Goal: Transaction & Acquisition: Purchase product/service

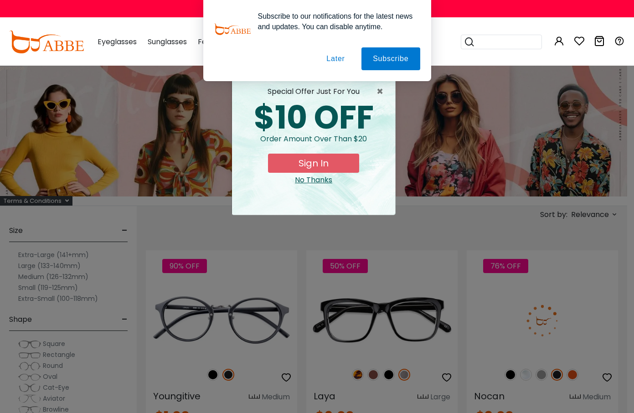
click at [334, 58] on button "Later" at bounding box center [335, 58] width 41 height 23
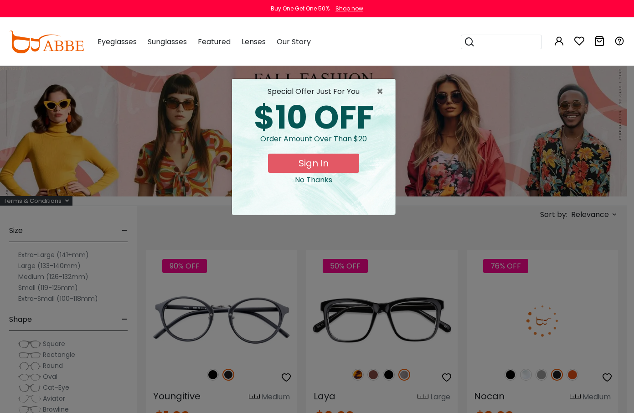
click at [312, 177] on div "No Thanks" at bounding box center [313, 179] width 149 height 11
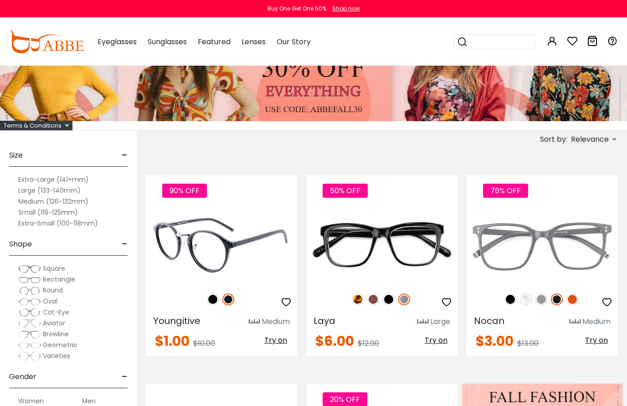
scroll to position [91, 0]
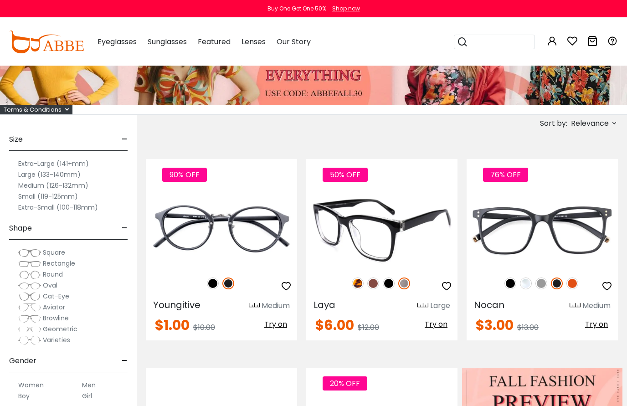
click at [370, 282] on img at bounding box center [373, 283] width 12 height 12
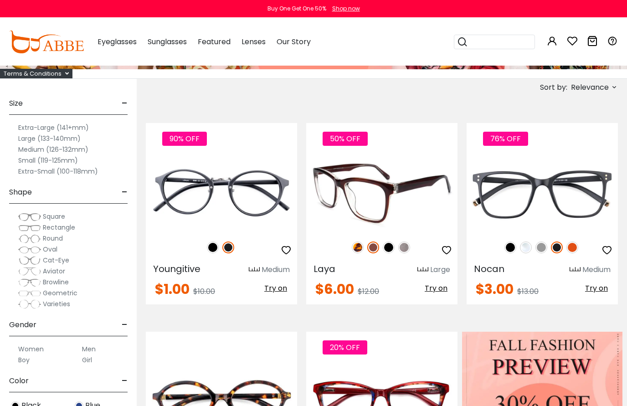
scroll to position [137, 0]
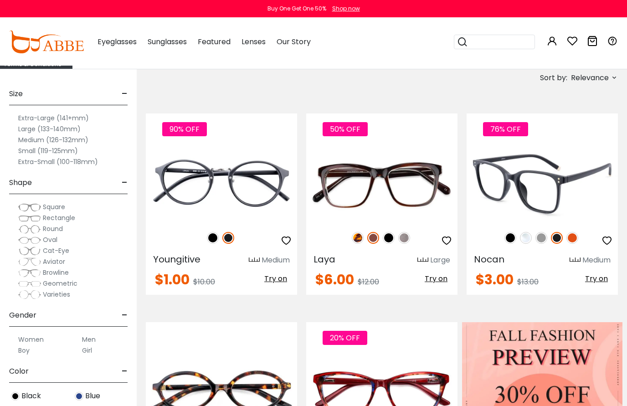
click at [573, 235] on img at bounding box center [572, 238] width 12 height 12
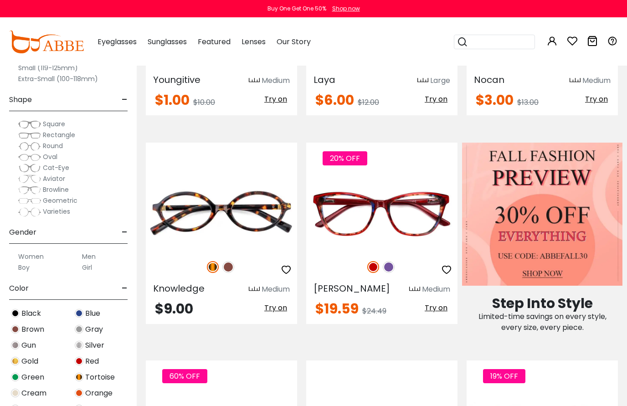
scroll to position [319, 0]
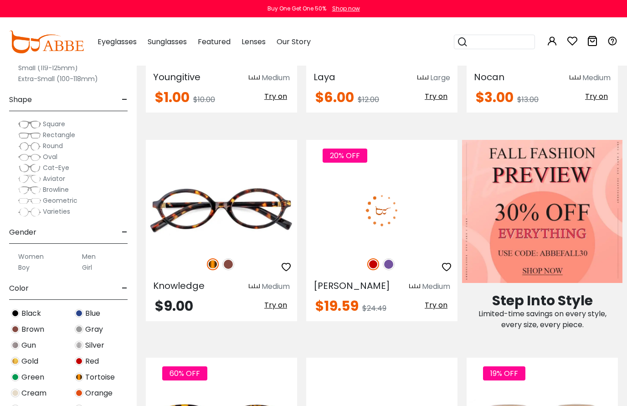
click at [388, 266] on img at bounding box center [389, 264] width 12 height 12
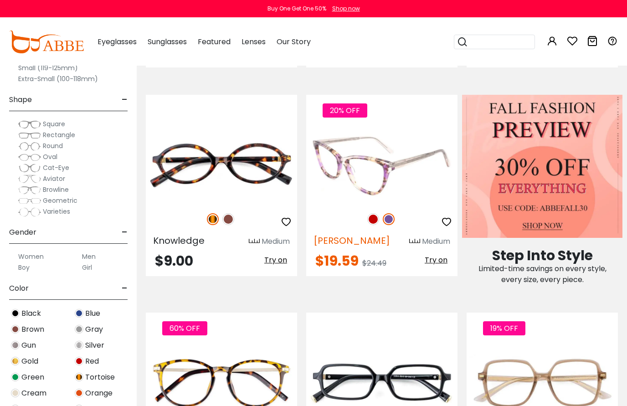
scroll to position [364, 0]
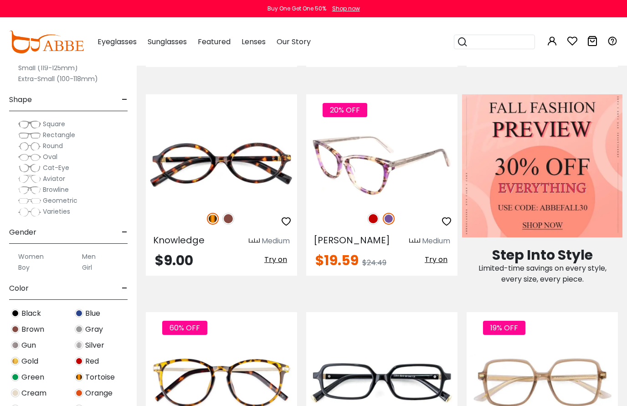
click at [372, 218] on img at bounding box center [373, 219] width 12 height 12
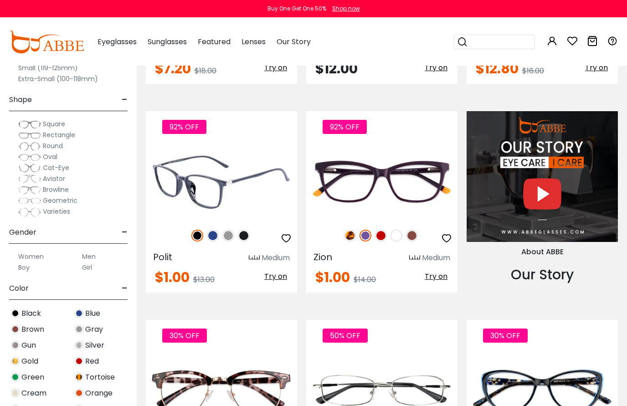
scroll to position [774, 0]
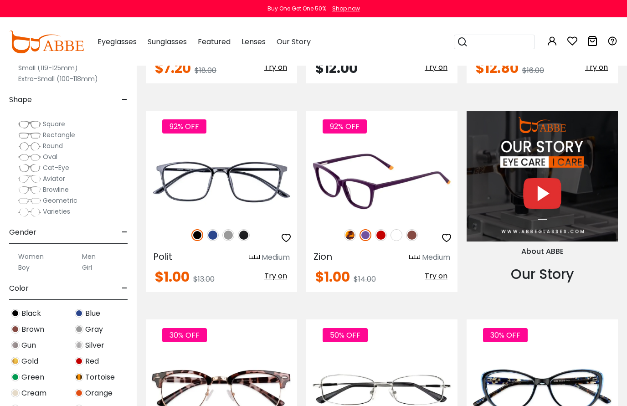
click at [382, 236] on img at bounding box center [381, 235] width 12 height 12
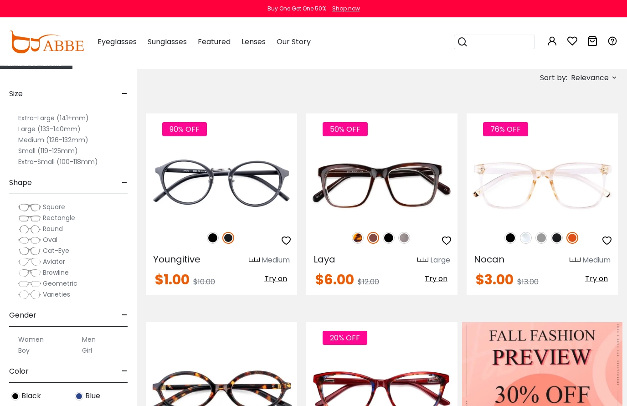
scroll to position [0, 0]
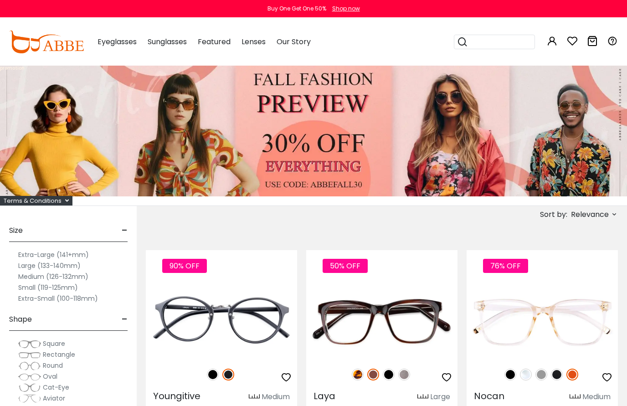
click at [497, 38] on input "search" at bounding box center [500, 42] width 64 height 14
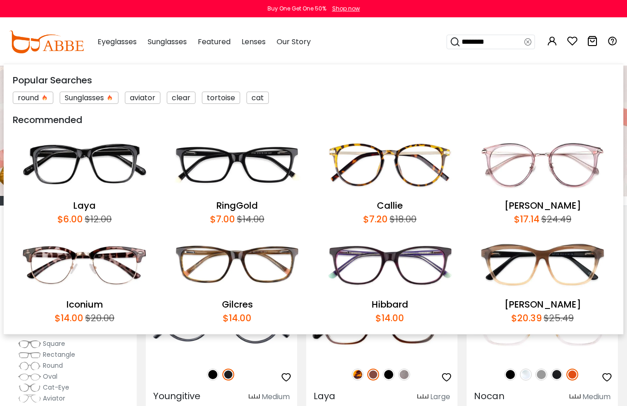
type input "*********"
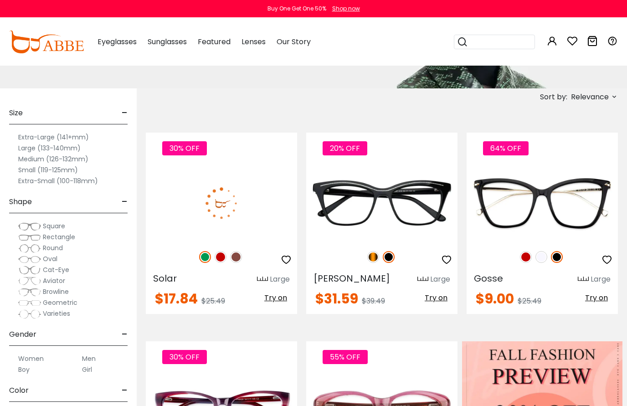
click at [220, 256] on img at bounding box center [221, 257] width 12 height 12
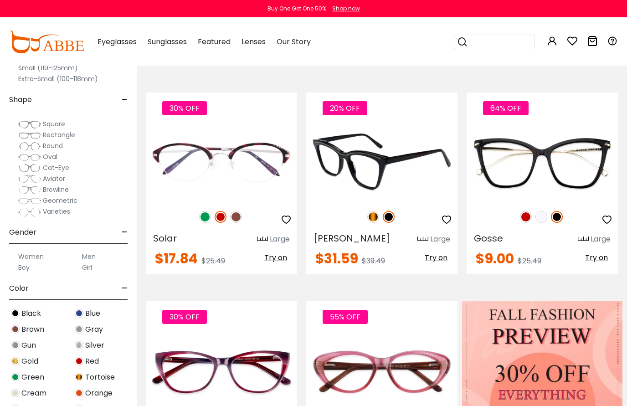
scroll to position [182, 0]
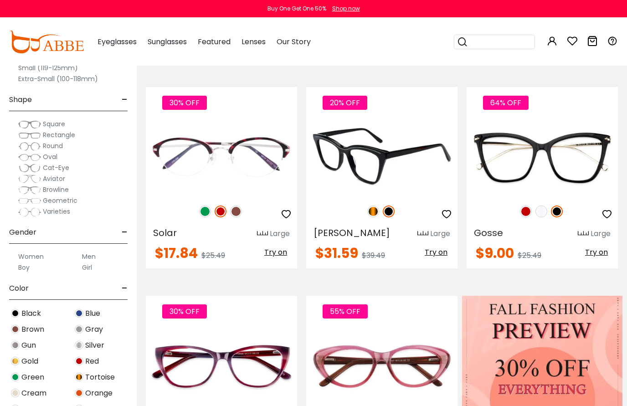
click at [371, 210] on img at bounding box center [373, 211] width 12 height 12
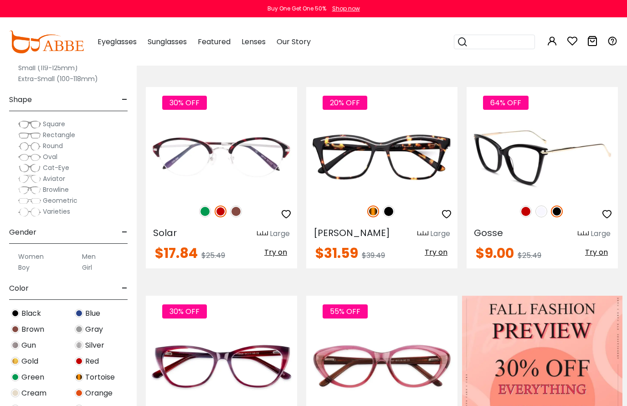
click at [526, 212] on img at bounding box center [526, 211] width 12 height 12
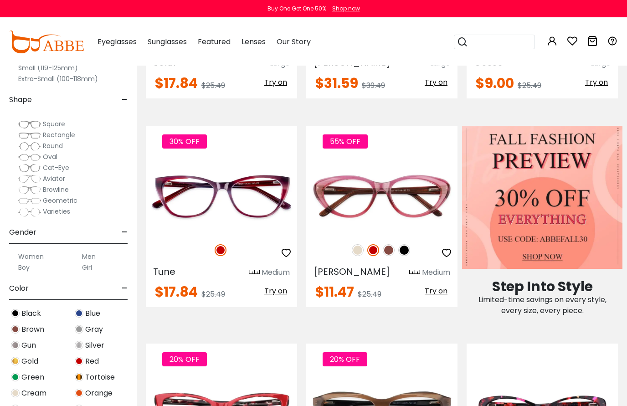
scroll to position [364, 0]
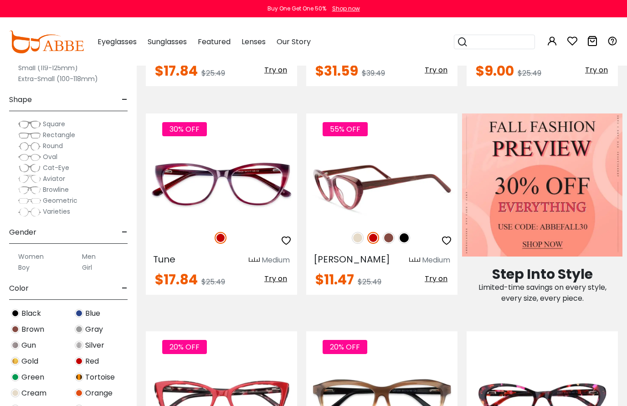
click at [385, 236] on img at bounding box center [389, 238] width 12 height 12
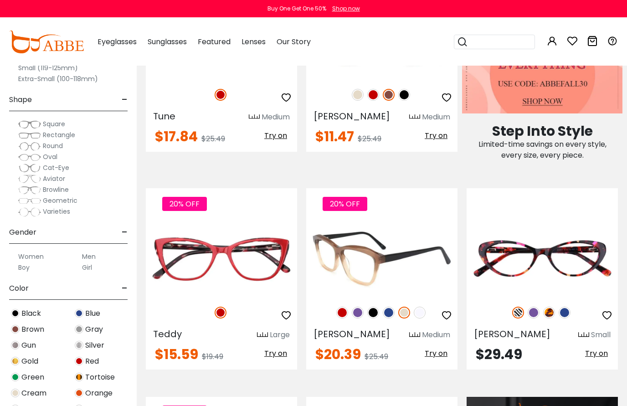
scroll to position [547, 0]
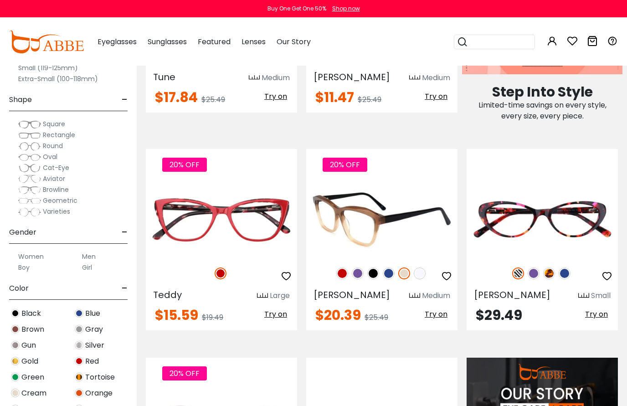
click at [356, 272] on img at bounding box center [358, 273] width 12 height 12
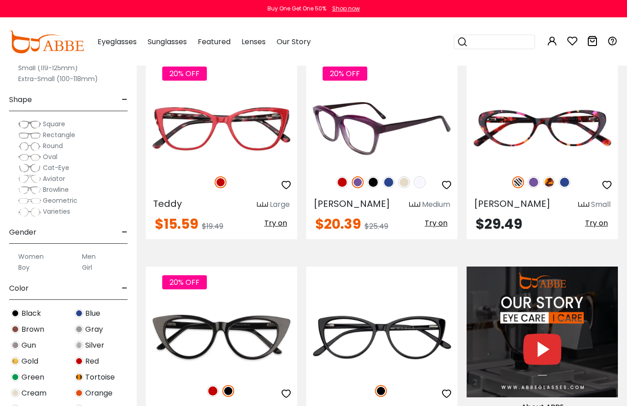
scroll to position [866, 0]
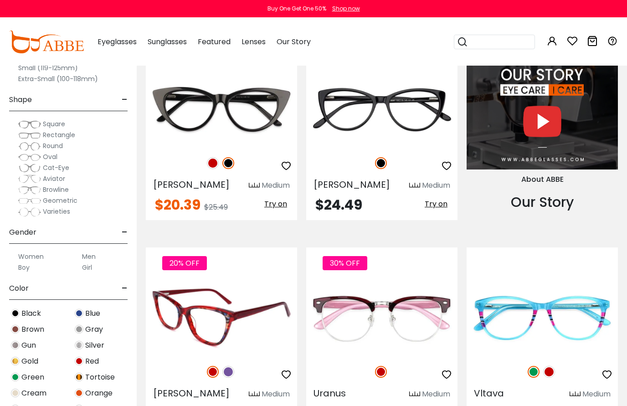
click at [229, 374] on img at bounding box center [228, 372] width 12 height 12
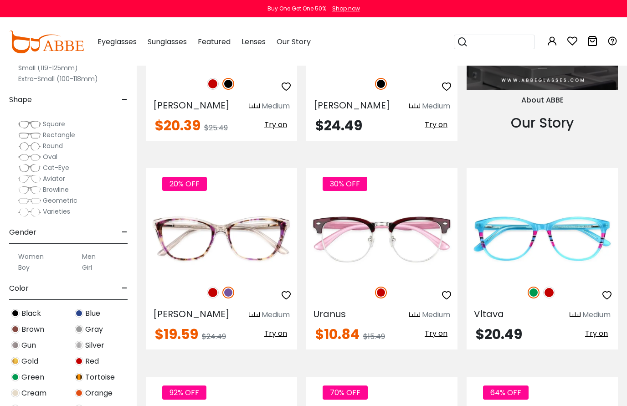
scroll to position [1048, 0]
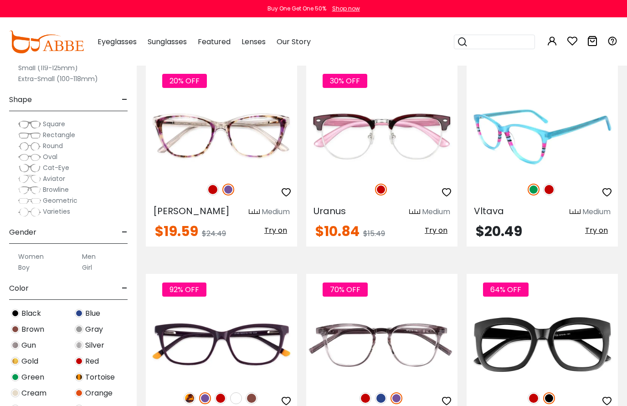
click at [549, 191] on img at bounding box center [549, 190] width 12 height 12
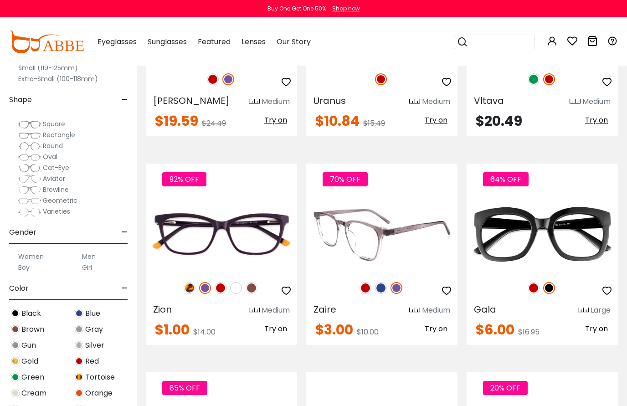
scroll to position [1230, 0]
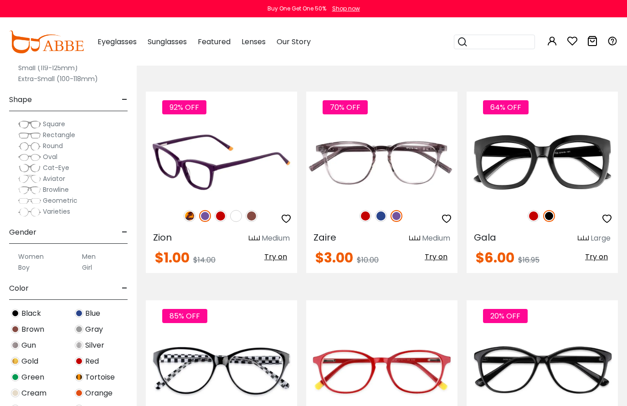
click at [249, 213] on img at bounding box center [252, 216] width 12 height 12
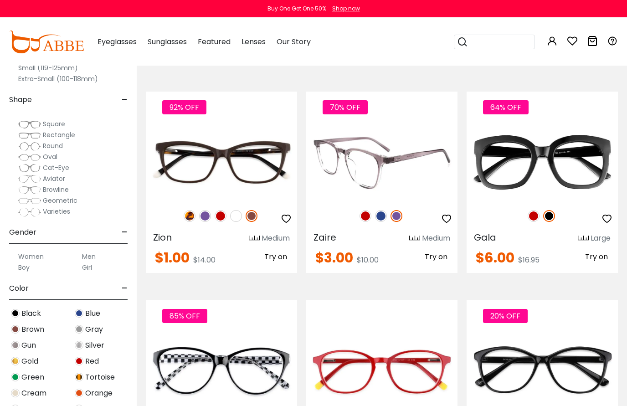
scroll to position [1458, 0]
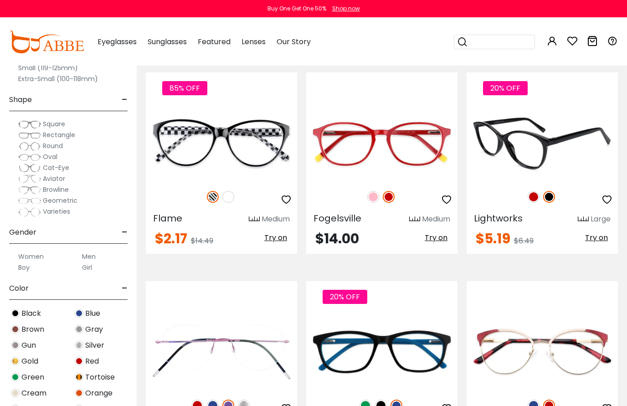
click at [533, 196] on img at bounding box center [534, 197] width 12 height 12
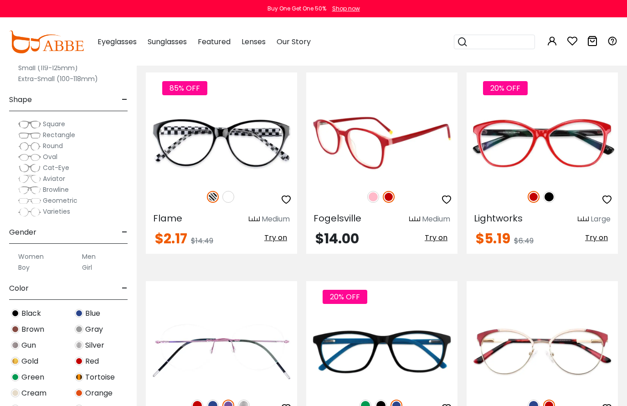
click at [376, 197] on img at bounding box center [373, 197] width 12 height 12
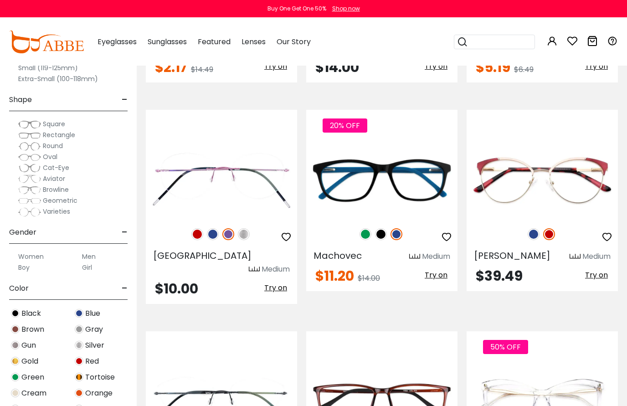
scroll to position [1640, 0]
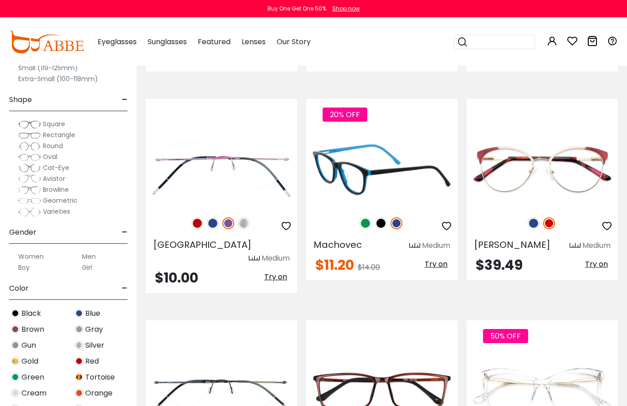
click at [365, 224] on img at bounding box center [365, 223] width 12 height 12
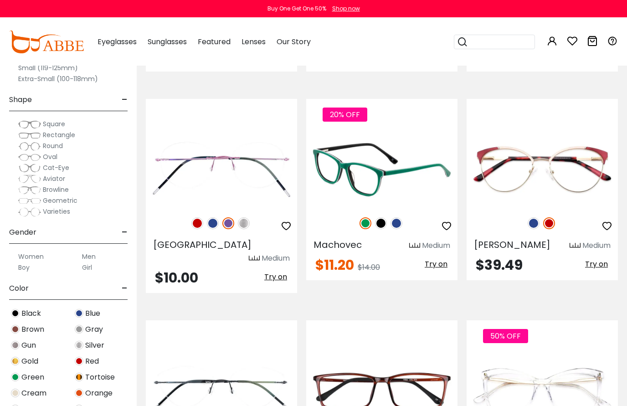
click at [382, 172] on img at bounding box center [381, 170] width 151 height 76
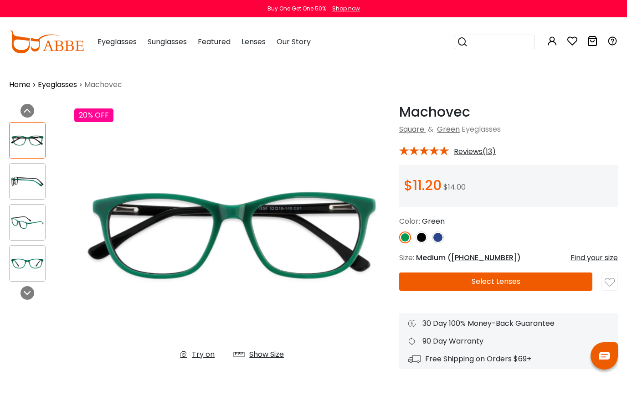
click at [439, 235] on img at bounding box center [438, 237] width 12 height 12
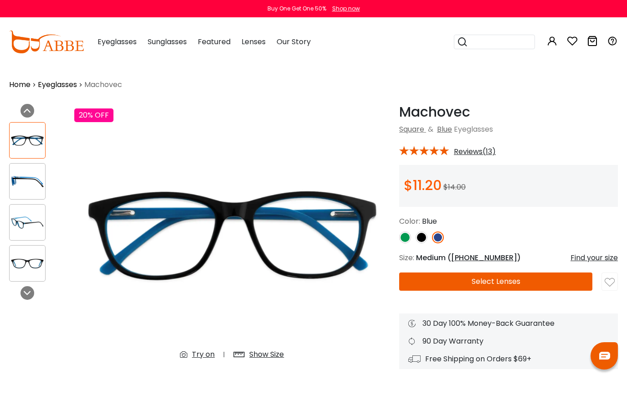
click at [420, 239] on img at bounding box center [421, 237] width 12 height 12
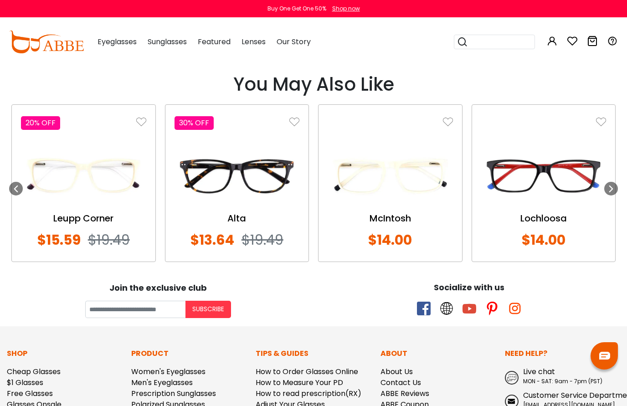
scroll to position [1048, 0]
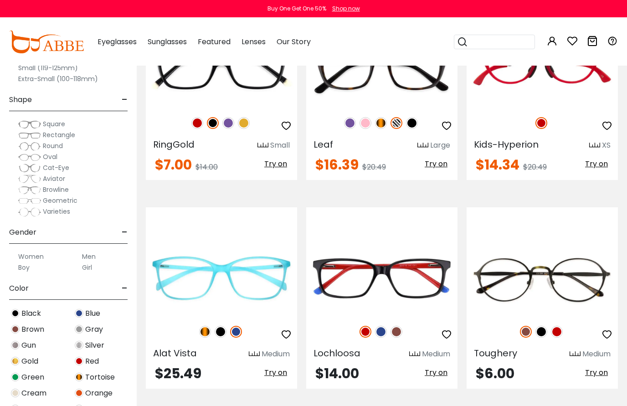
scroll to position [2187, 0]
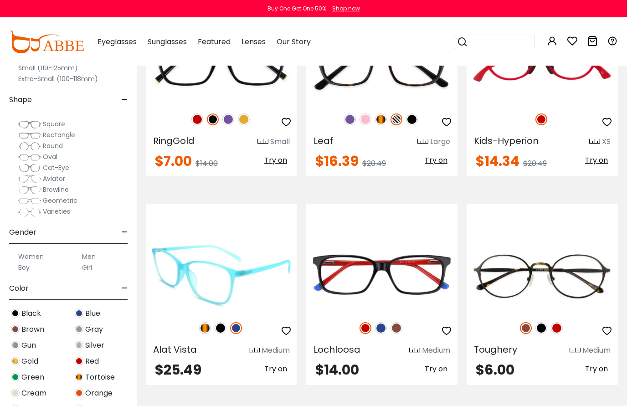
click at [206, 322] on img at bounding box center [205, 328] width 12 height 12
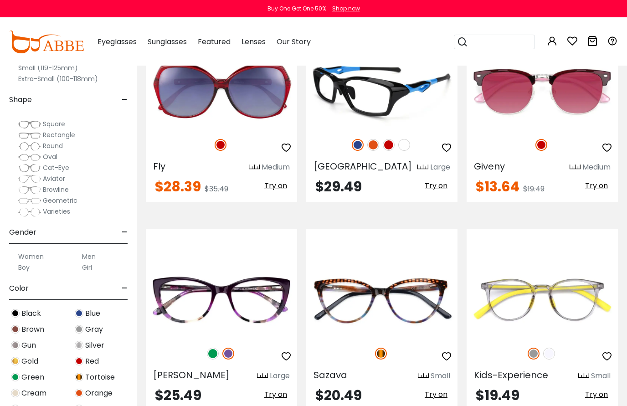
scroll to position [3462, 0]
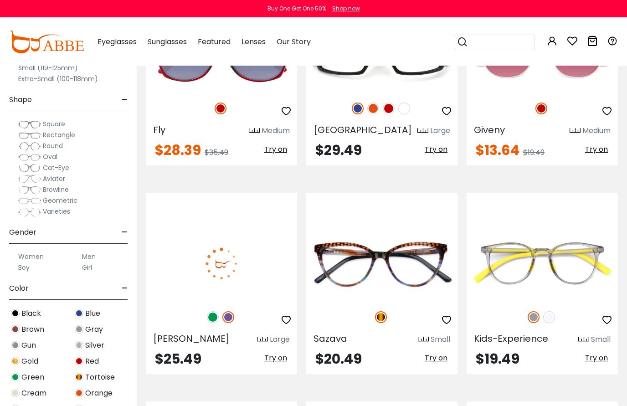
click at [212, 311] on img at bounding box center [213, 317] width 12 height 12
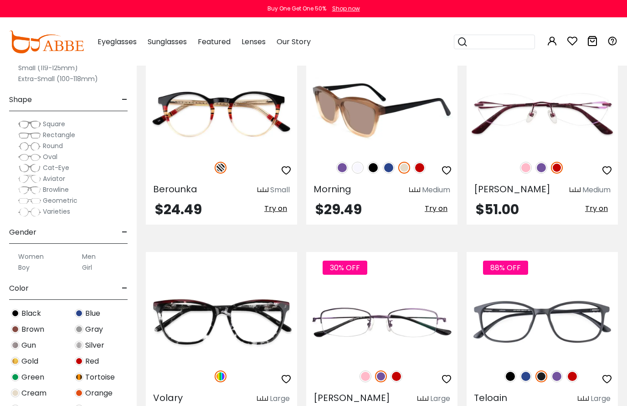
scroll to position [3872, 0]
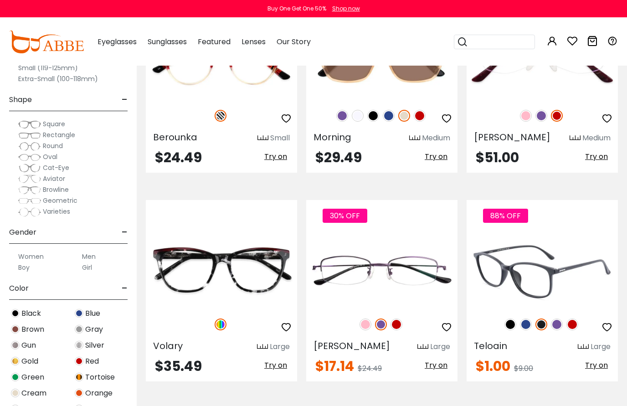
click at [528, 318] on img at bounding box center [526, 324] width 12 height 12
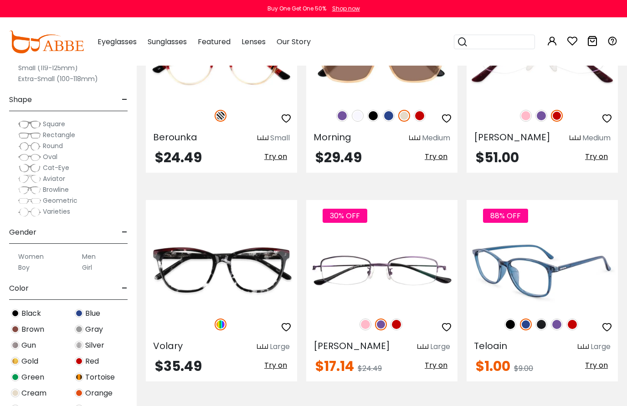
click at [570, 318] on img at bounding box center [572, 324] width 12 height 12
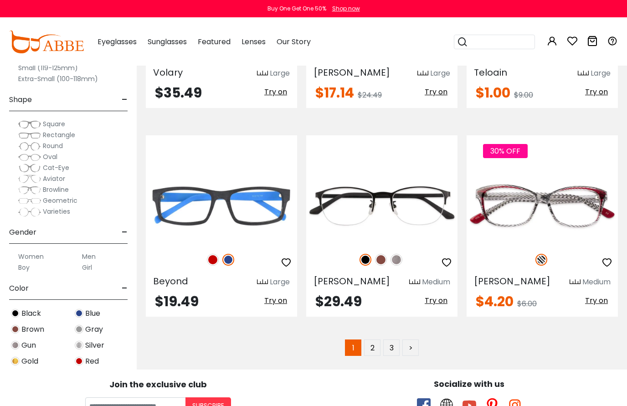
scroll to position [4282, 0]
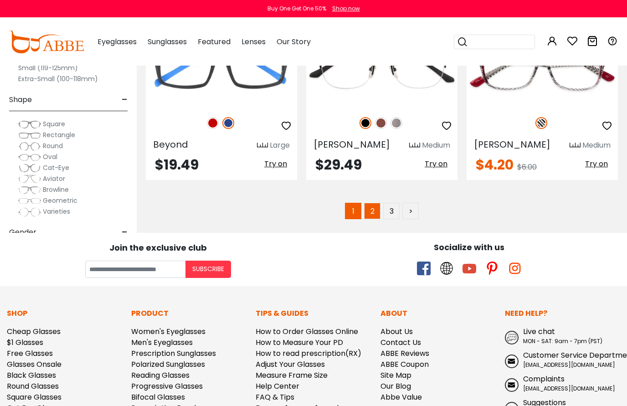
click at [372, 203] on link "2" at bounding box center [372, 211] width 16 height 16
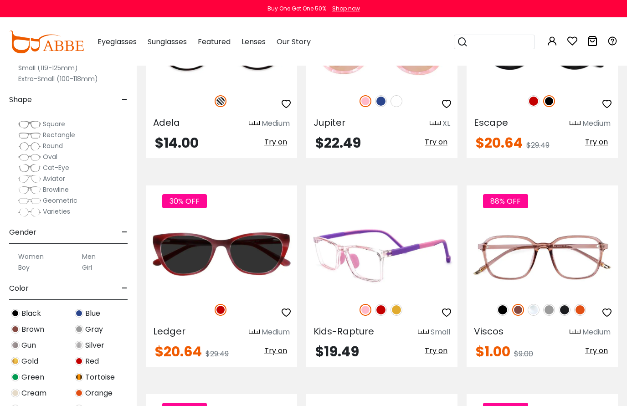
scroll to position [592, 0]
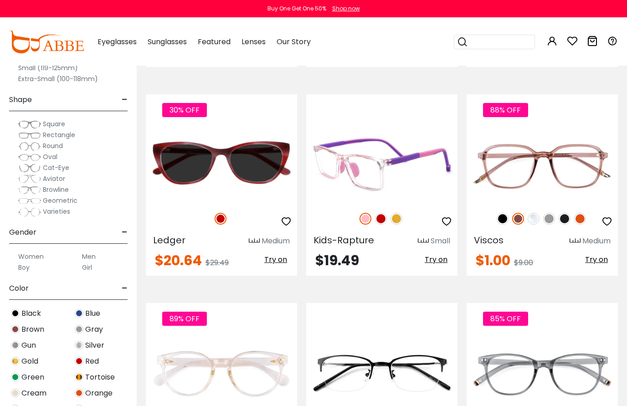
click at [378, 221] on img at bounding box center [381, 219] width 12 height 12
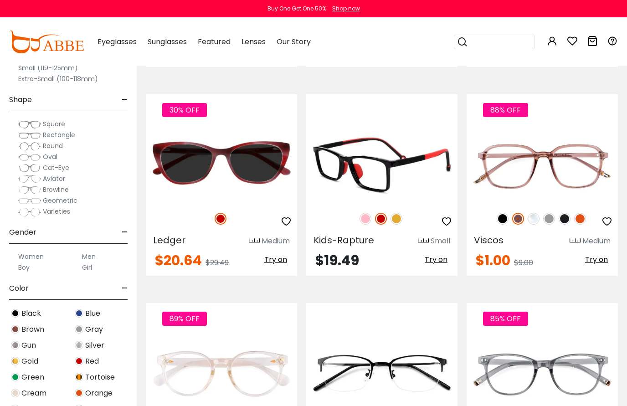
click at [397, 221] on img at bounding box center [396, 219] width 12 height 12
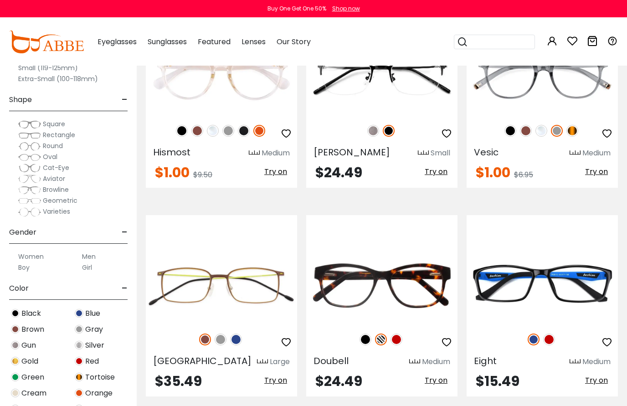
scroll to position [911, 0]
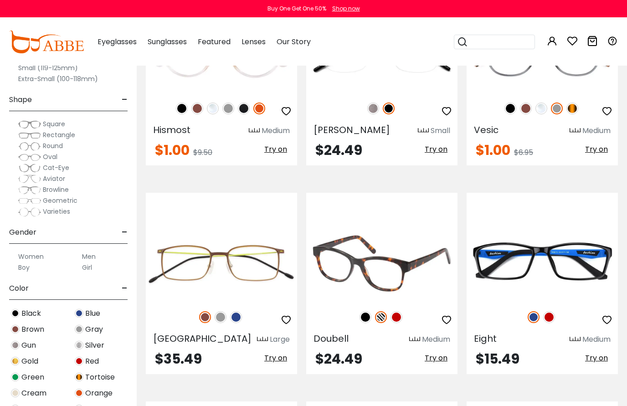
click at [396, 317] on img at bounding box center [396, 317] width 12 height 12
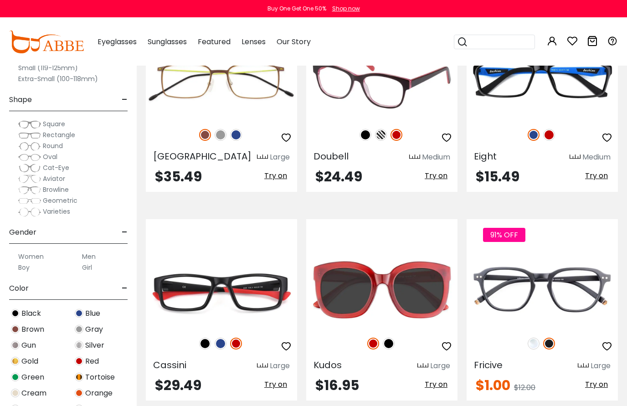
scroll to position [957, 0]
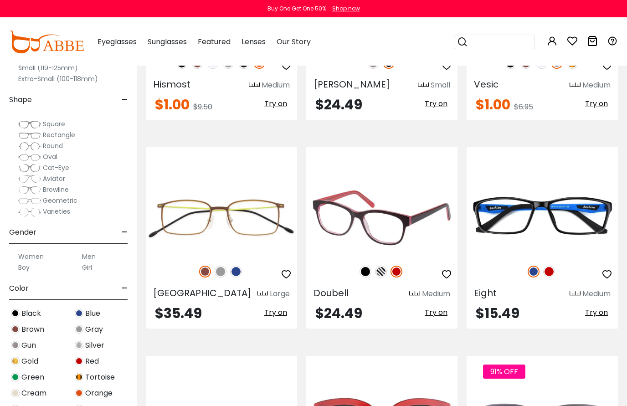
click at [377, 270] on img at bounding box center [381, 272] width 12 height 12
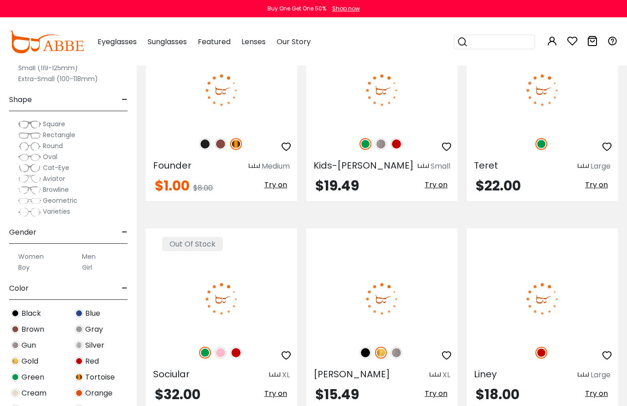
scroll to position [3234, 0]
